Goal: Check status: Check status

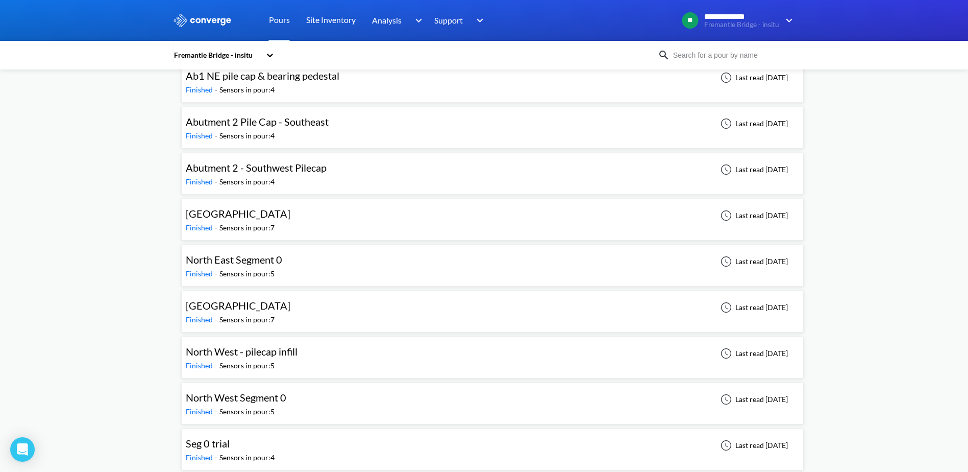
scroll to position [817, 0]
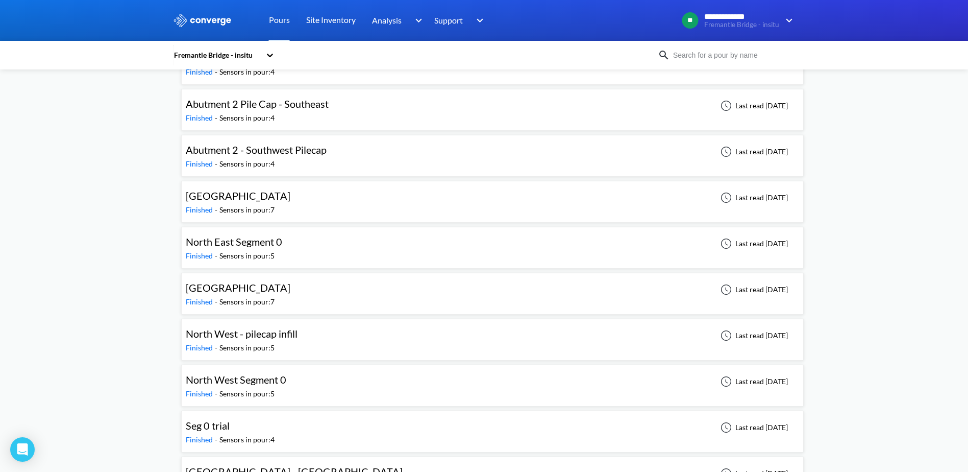
click at [326, 371] on div "North West Segment 0 Finished - Sensors in pour: 5 Last read 14 days ago" at bounding box center [493, 385] width 614 height 33
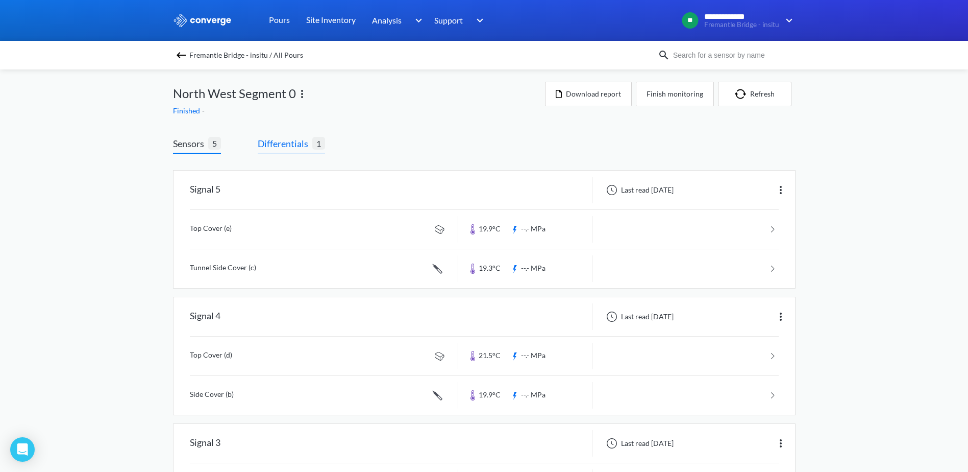
click at [266, 145] on span "Differentials" at bounding box center [285, 143] width 55 height 14
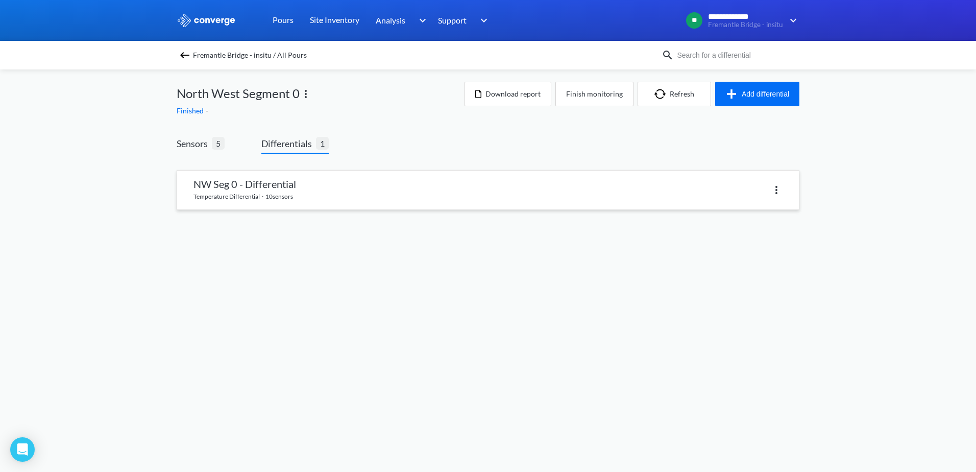
click at [256, 174] on link at bounding box center [488, 190] width 622 height 39
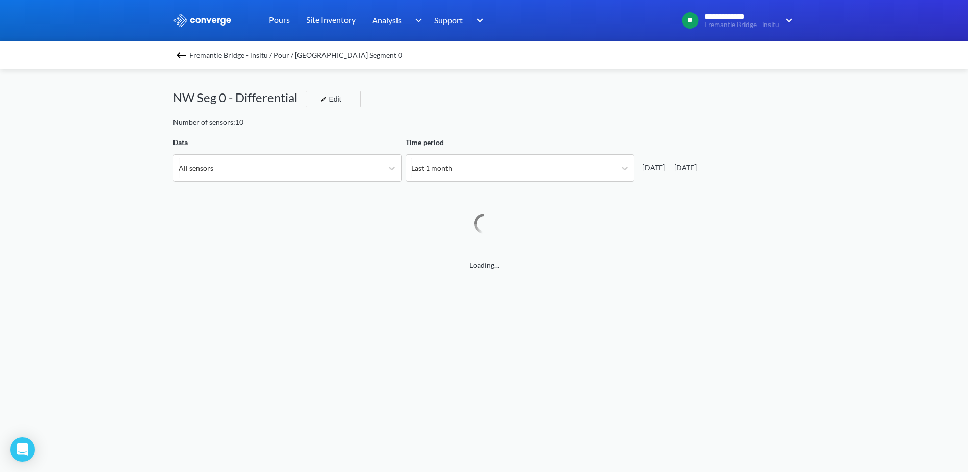
click at [197, 47] on div "Fremantle Bridge - insitu / Pour / North West Segment 0" at bounding box center [484, 55] width 968 height 29
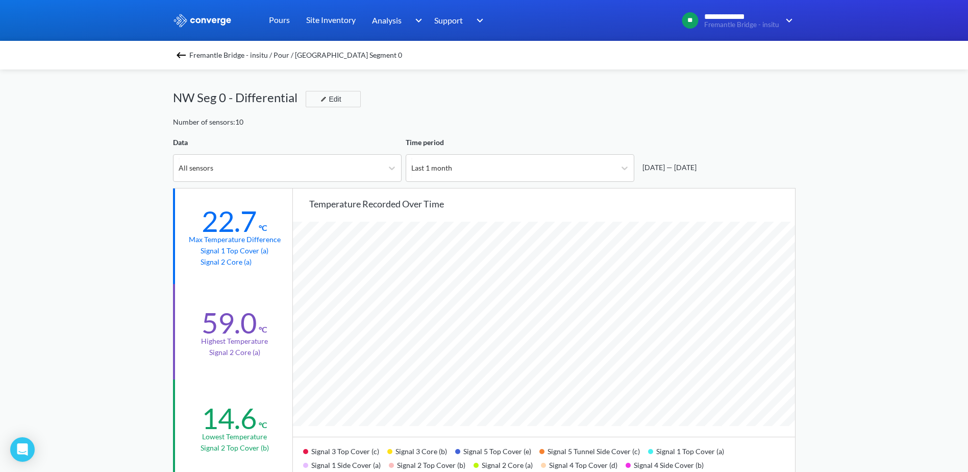
scroll to position [855, 968]
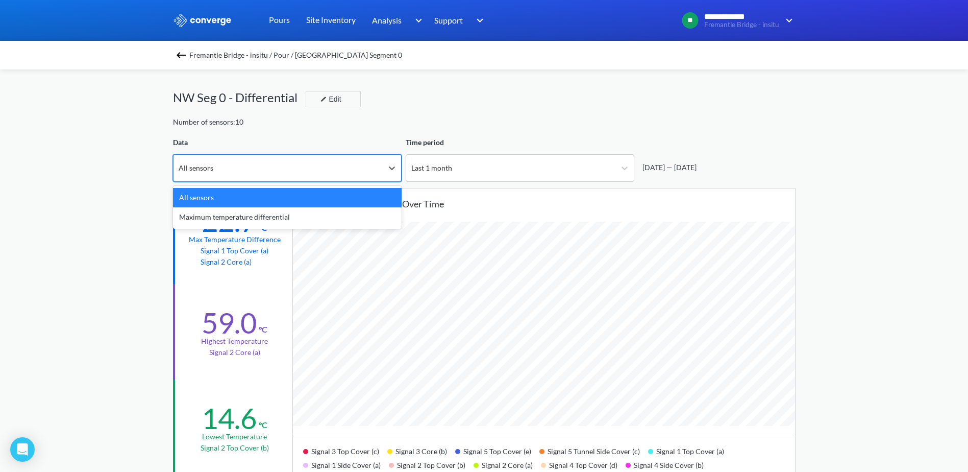
click at [217, 164] on div "All sensors" at bounding box center [278, 168] width 209 height 27
click at [30, 182] on div "**********" at bounding box center [484, 428] width 968 height 856
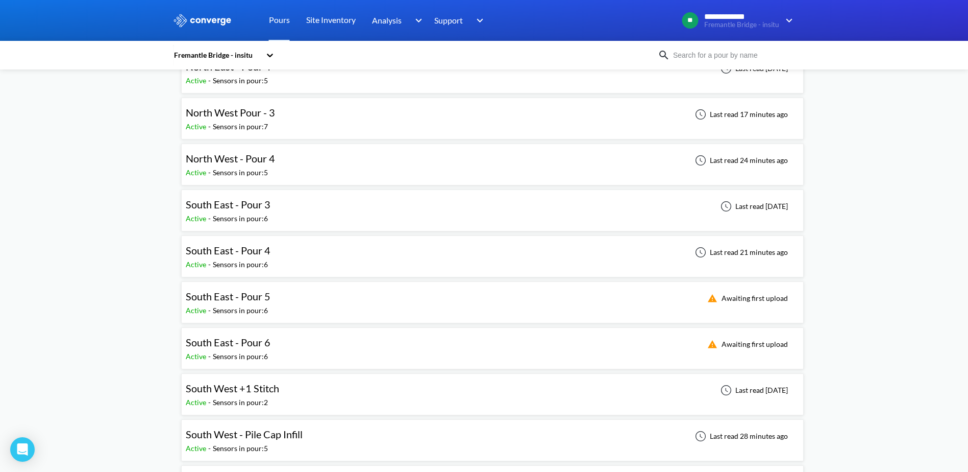
scroll to position [204, 0]
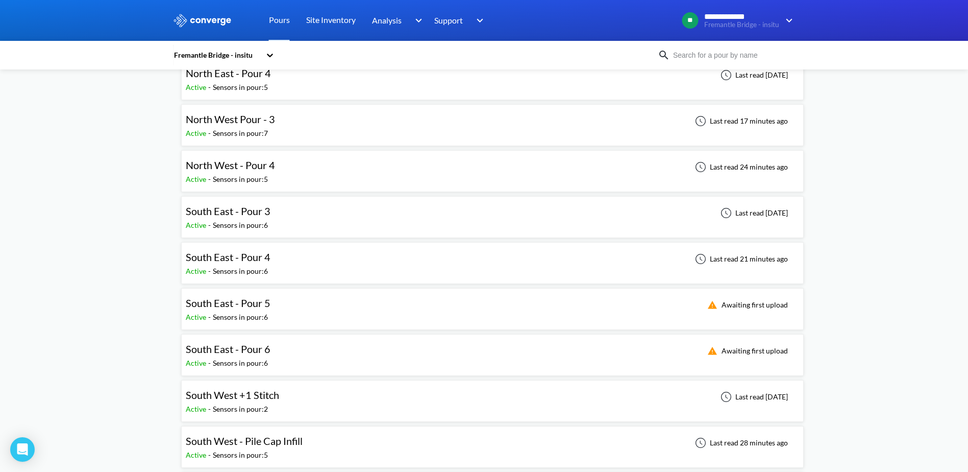
click at [224, 118] on span "North West Pour - 3" at bounding box center [230, 119] width 89 height 12
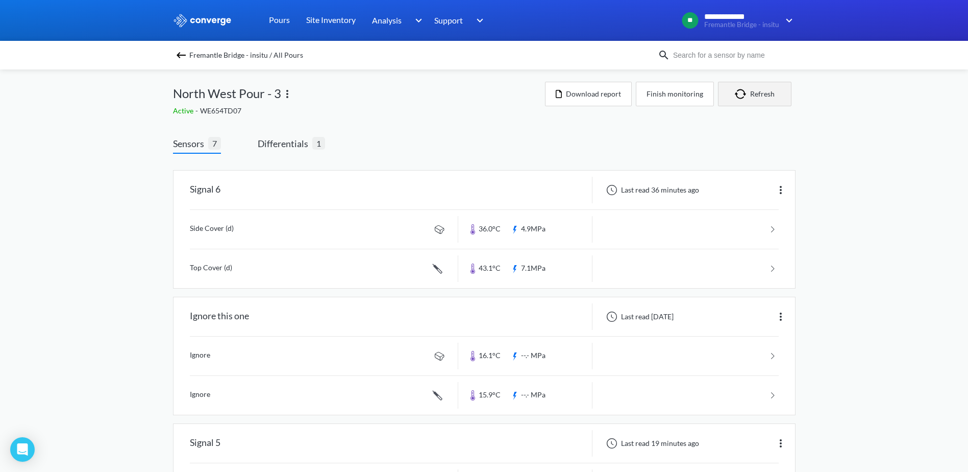
click at [771, 91] on button "Refresh" at bounding box center [755, 94] width 74 height 25
click at [316, 145] on span "1" at bounding box center [318, 143] width 13 height 13
click at [284, 148] on span "Differentials" at bounding box center [285, 143] width 55 height 14
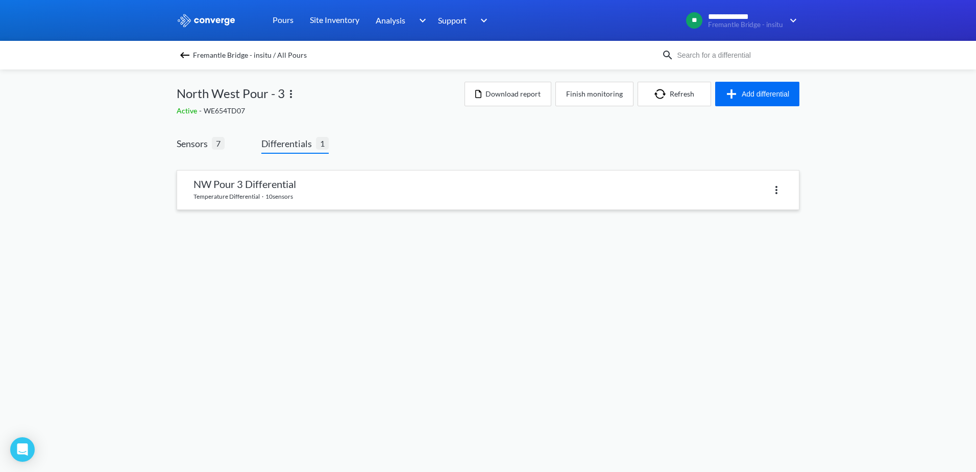
click at [289, 173] on link at bounding box center [488, 190] width 622 height 39
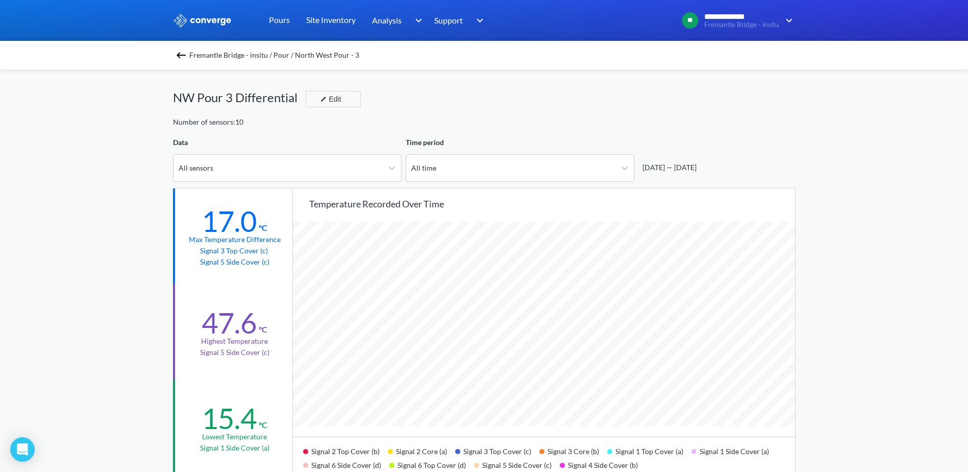
scroll to position [855, 968]
